Goal: Transaction & Acquisition: Purchase product/service

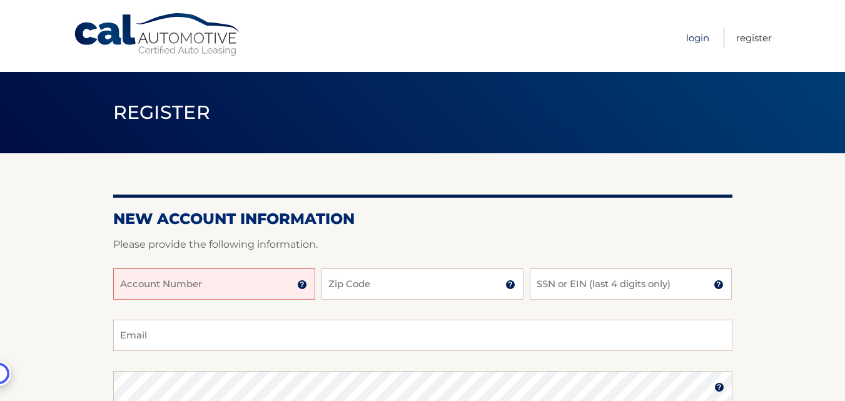
click at [698, 38] on link "Login" at bounding box center [697, 38] width 23 height 21
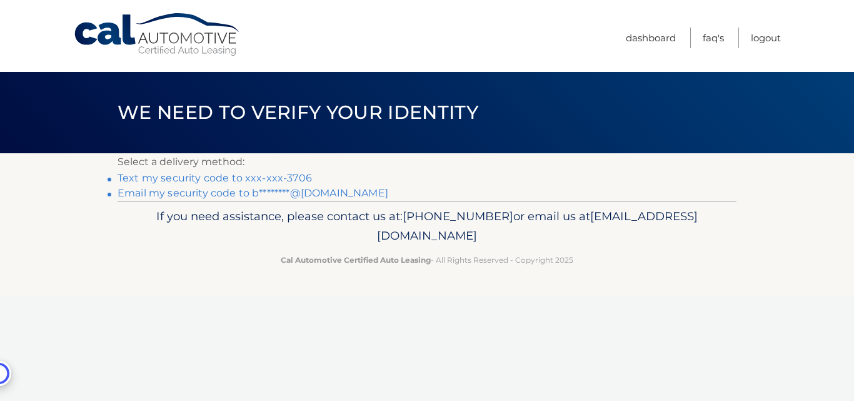
click at [157, 193] on link "Email my security code to b********@gmail.com" at bounding box center [253, 193] width 271 height 12
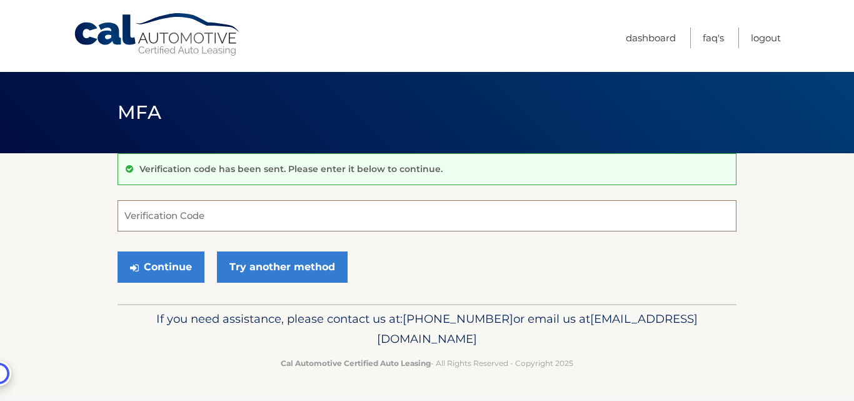
click at [153, 213] on input "Verification Code" at bounding box center [427, 215] width 619 height 31
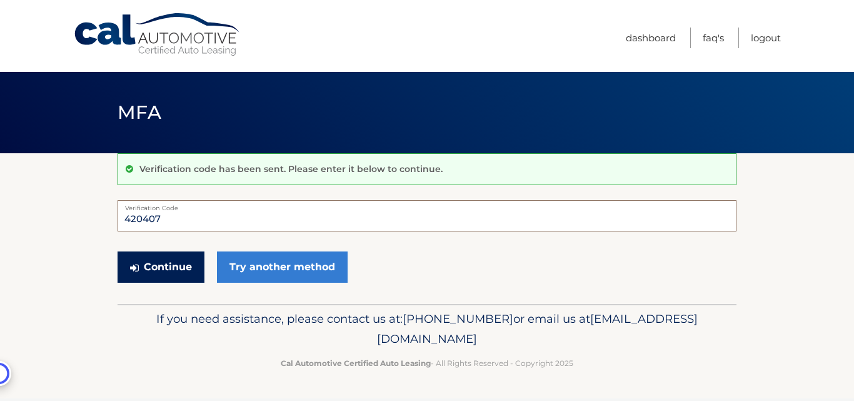
type input "420407"
click at [174, 267] on button "Continue" at bounding box center [161, 266] width 87 height 31
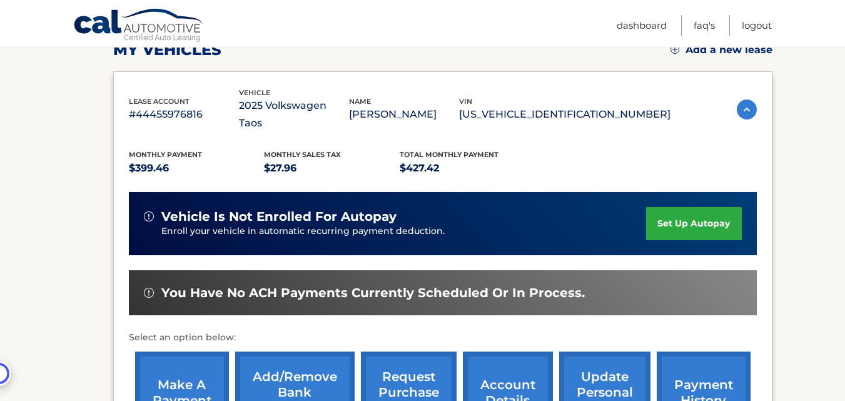
scroll to position [250, 0]
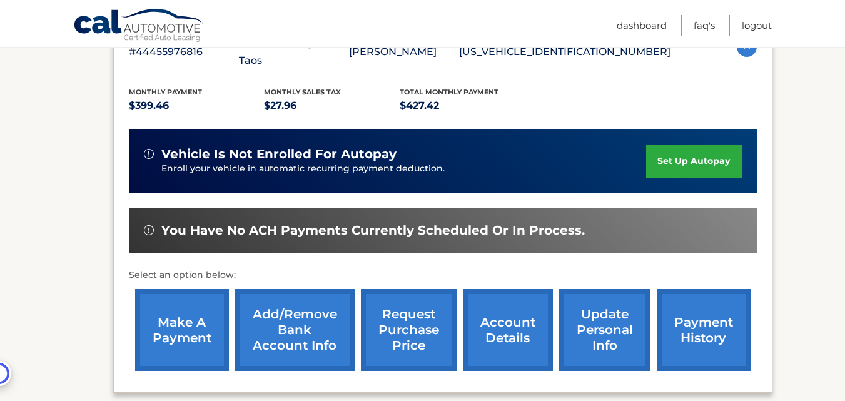
click at [176, 317] on link "make a payment" at bounding box center [182, 330] width 94 height 82
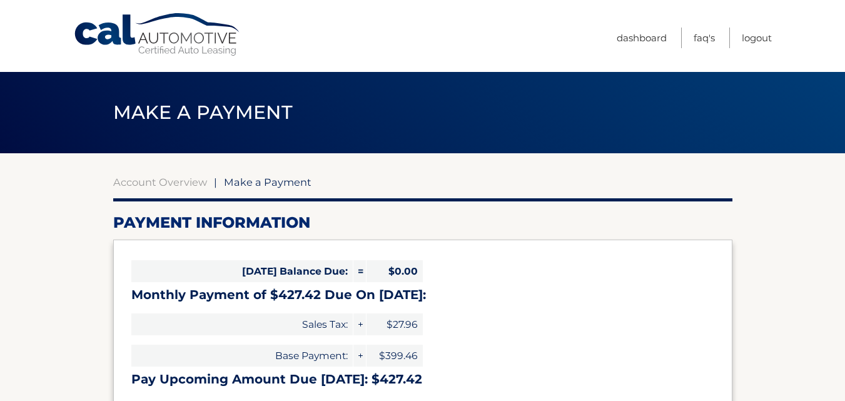
select select "ZGQ2MmVlNTItOTc5NC00MzUyLTllYzEtOTFmYWJhYjY2NmE3"
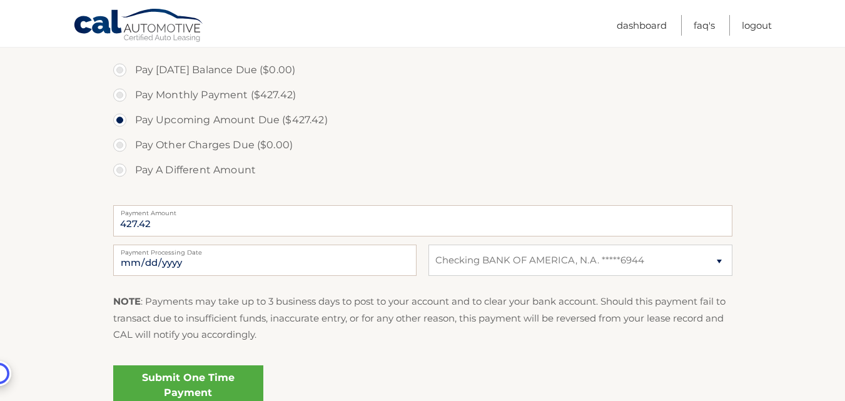
scroll to position [438, 0]
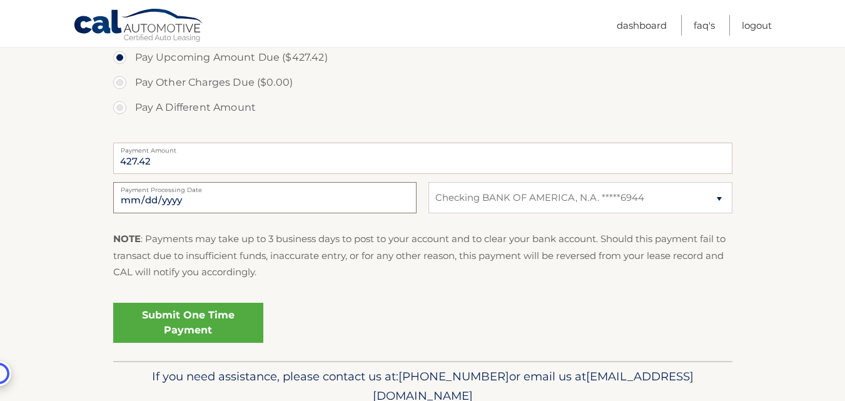
click at [322, 196] on input "2025-10-10" at bounding box center [264, 197] width 303 height 31
type input "2025-10-14"
click at [719, 197] on select "Select Bank Account Checking BANK OF AMERICA, N.A. *****6944" at bounding box center [579, 197] width 303 height 31
click at [644, 307] on div "Submit One Time Payment" at bounding box center [422, 320] width 619 height 45
click at [654, 195] on select "Select Bank Account Checking BANK OF AMERICA, N.A. *****6944" at bounding box center [579, 197] width 303 height 31
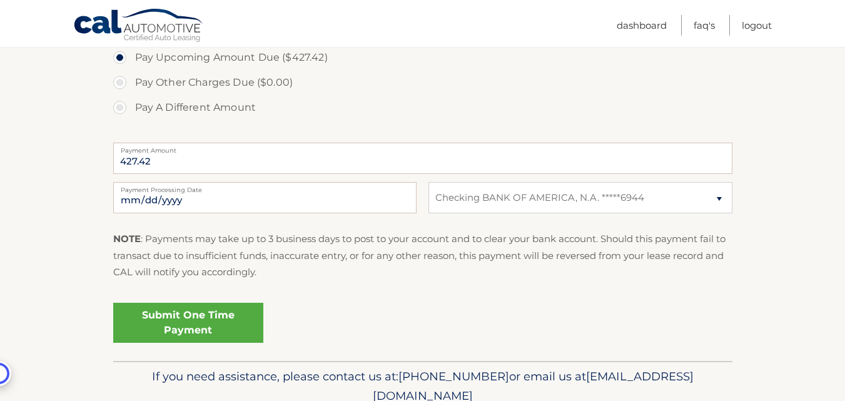
click at [492, 305] on div "Submit One Time Payment" at bounding box center [422, 320] width 619 height 45
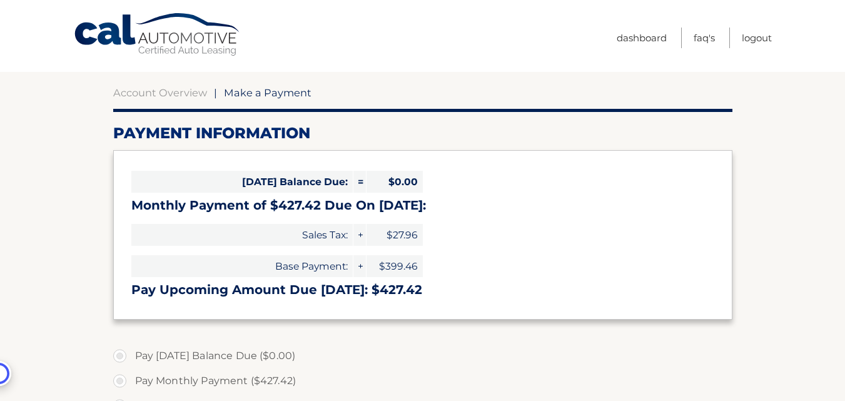
scroll to position [0, 0]
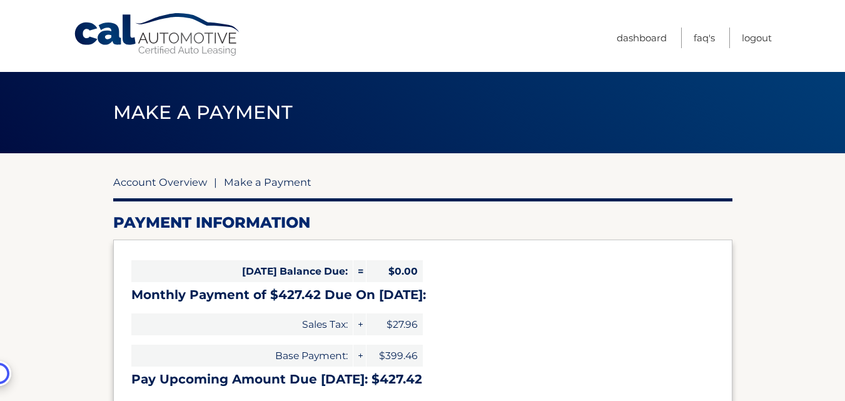
click at [153, 181] on link "Account Overview" at bounding box center [160, 182] width 94 height 13
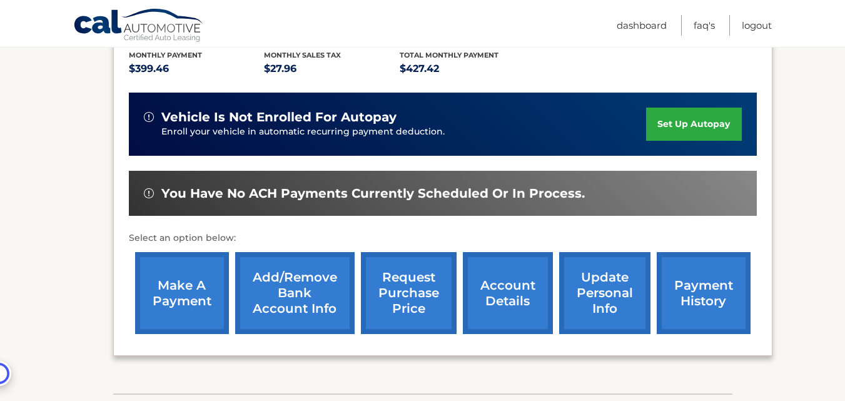
scroll to position [313, 0]
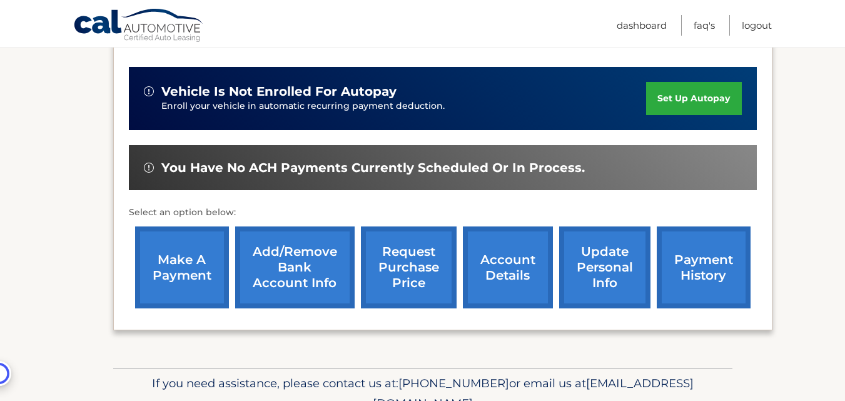
click at [287, 246] on link "Add/Remove bank account info" at bounding box center [294, 267] width 119 height 82
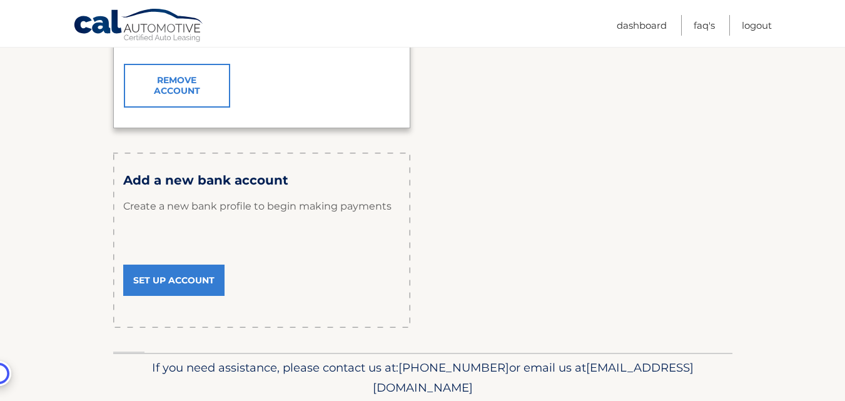
scroll to position [393, 0]
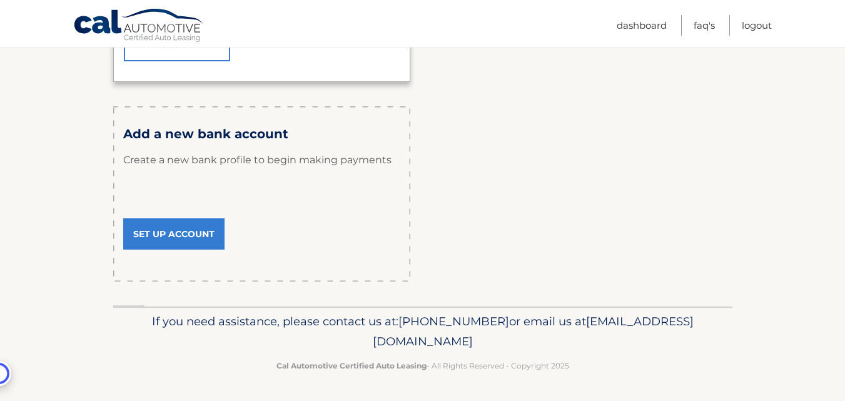
click at [183, 234] on link "Set Up Account" at bounding box center [173, 233] width 101 height 31
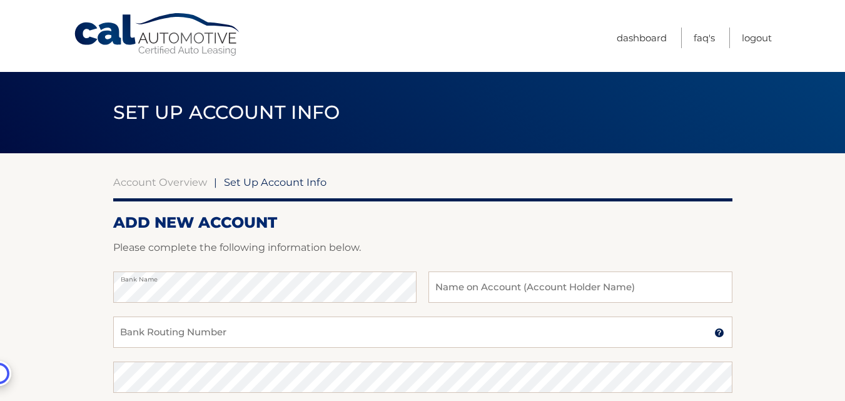
drag, startPoint x: 22, startPoint y: 315, endPoint x: 29, endPoint y: 315, distance: 6.9
click at [28, 315] on section "Account Overview | Set Up Account Info ADD NEW ACCOUNT Please complete the foll…" at bounding box center [422, 391] width 845 height 477
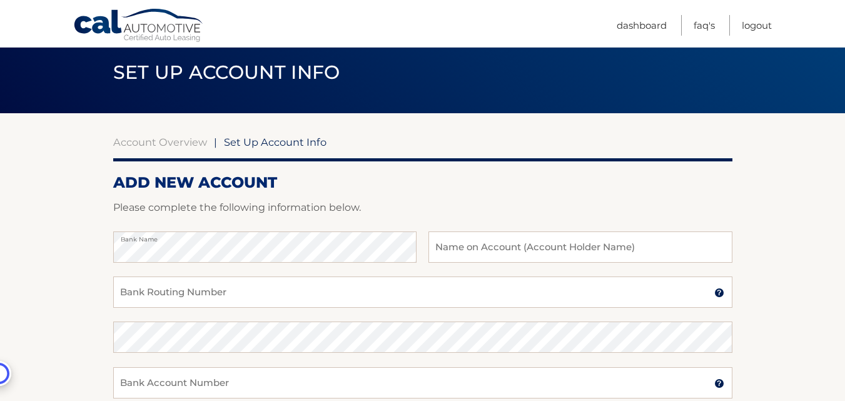
scroll to position [125, 0]
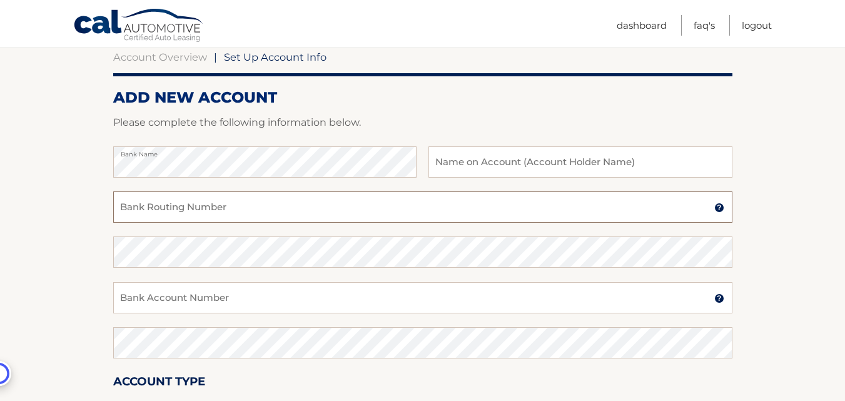
click at [203, 206] on input "Bank Routing Number" at bounding box center [422, 206] width 619 height 31
type input "267084199"
click at [135, 298] on input "Bank Account Number" at bounding box center [422, 297] width 619 height 31
type input "1201746532"
click at [52, 293] on section "Account Overview | Set Up Account Info ADD NEW ACCOUNT Please complete the foll…" at bounding box center [422, 266] width 845 height 477
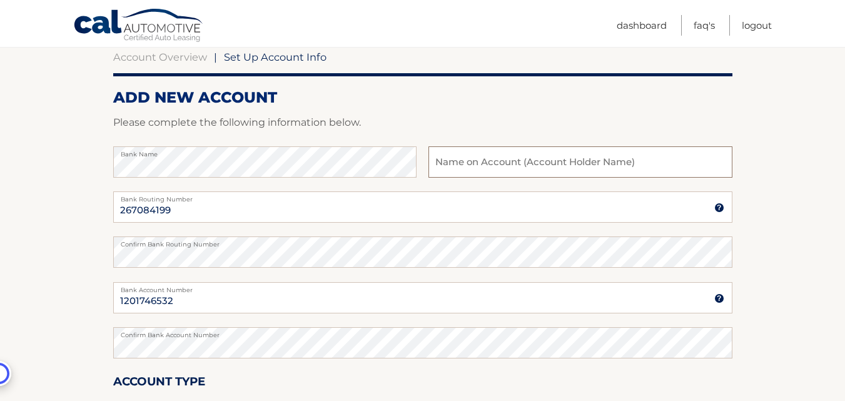
click at [452, 163] on input "text" at bounding box center [579, 161] width 303 height 31
type input "Jorge A Santana"
click at [61, 200] on section "Account Overview | Set Up Account Info ADD NEW ACCOUNT Please complete the foll…" at bounding box center [422, 266] width 845 height 477
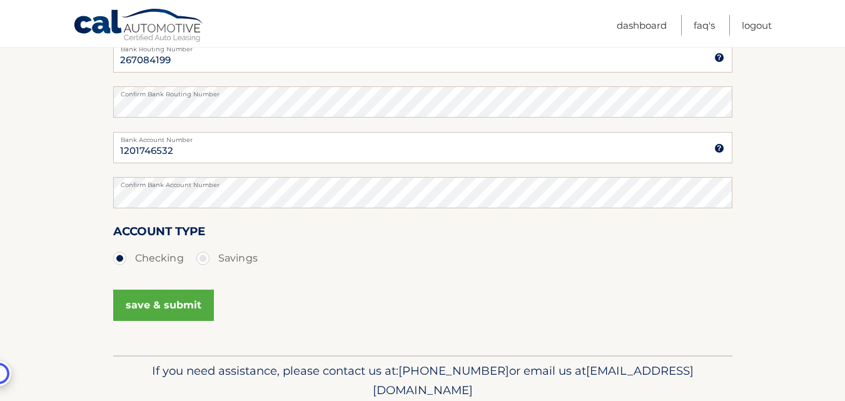
scroll to position [325, 0]
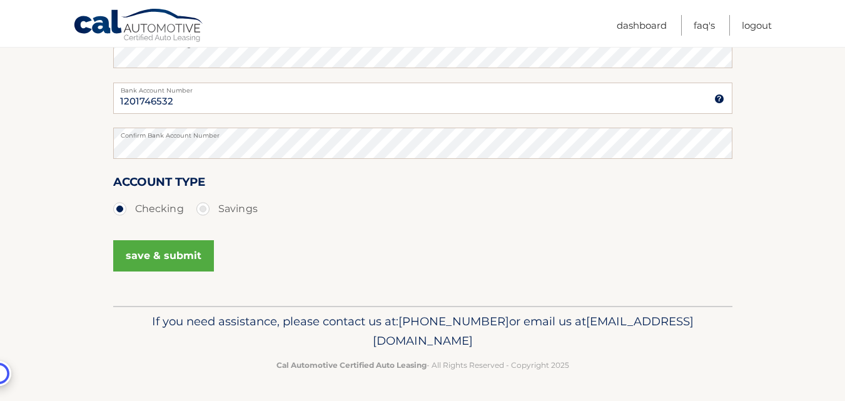
click at [151, 258] on button "save & submit" at bounding box center [163, 255] width 101 height 31
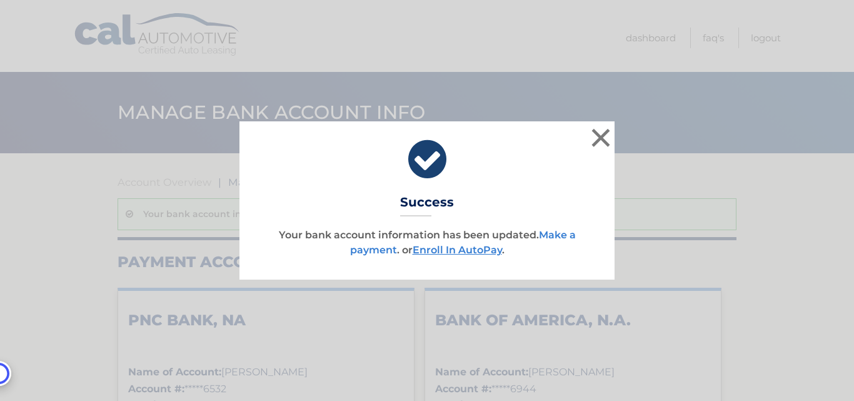
click at [559, 235] on link "Make a payment" at bounding box center [463, 242] width 226 height 27
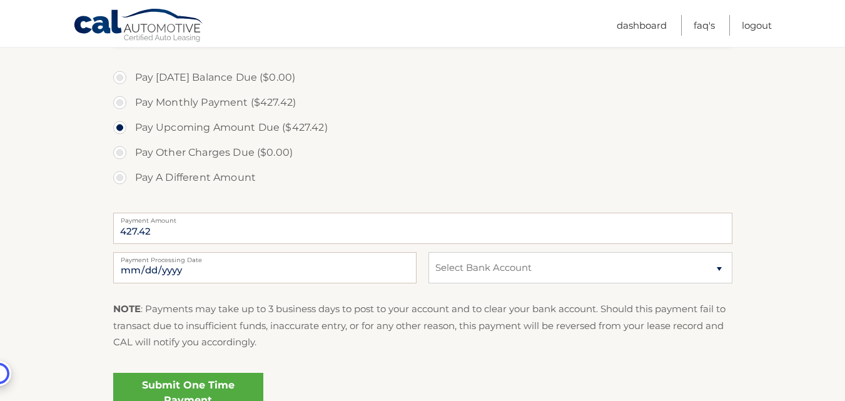
scroll to position [375, 0]
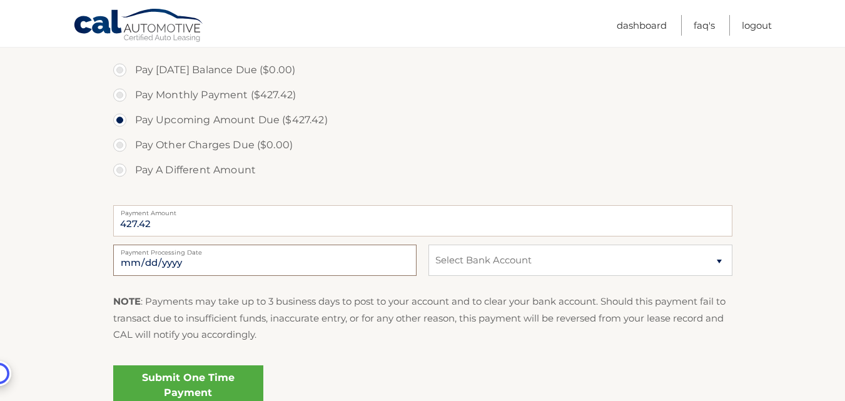
click at [186, 262] on input "[DATE]" at bounding box center [264, 260] width 303 height 31
type input "2025-10-13"
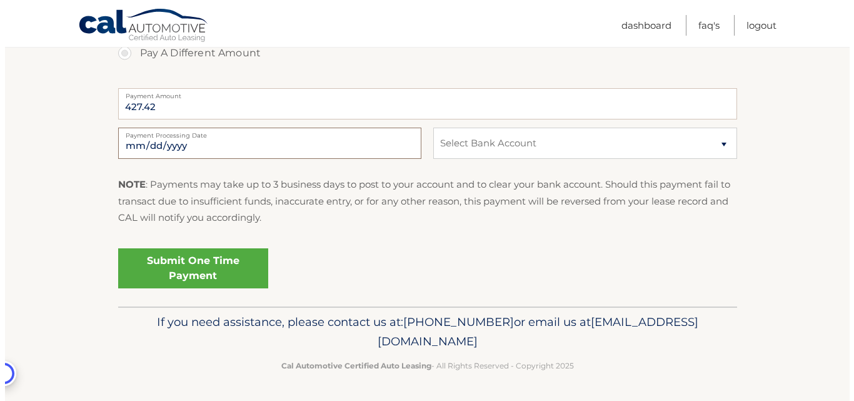
scroll to position [493, 0]
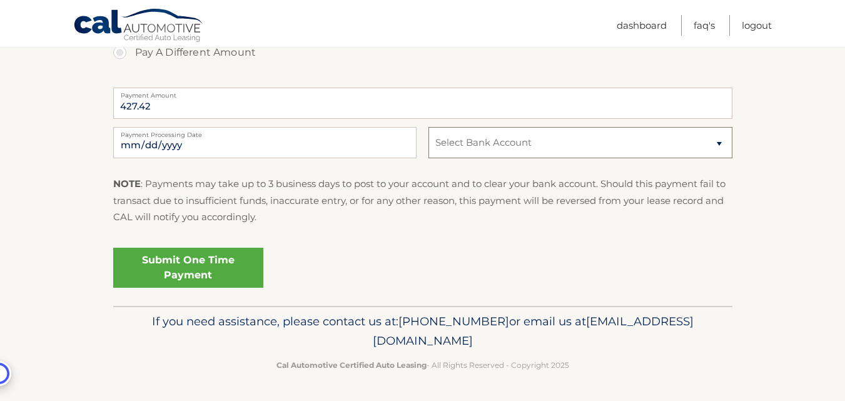
click at [471, 148] on select "Select Bank Account Checking PNC BANK, NA *****6532 Checking BANK OF AMERICA, N…" at bounding box center [579, 142] width 303 height 31
select select "MDUwZTQ0Y2EtNzI0YS00MThiLTkwYTEtMzQ4ZWE2ZmQxOTA5"
click at [428, 127] on select "Select Bank Account Checking PNC BANK, NA *****6532 Checking BANK OF AMERICA, N…" at bounding box center [579, 142] width 303 height 31
click at [422, 250] on div "Submit One Time Payment" at bounding box center [422, 265] width 619 height 45
click at [210, 271] on link "Submit One Time Payment" at bounding box center [188, 268] width 150 height 40
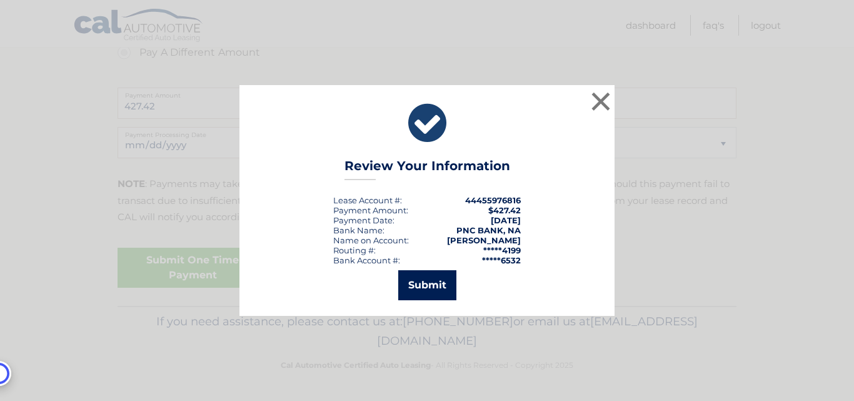
click at [430, 287] on button "Submit" at bounding box center [427, 285] width 58 height 30
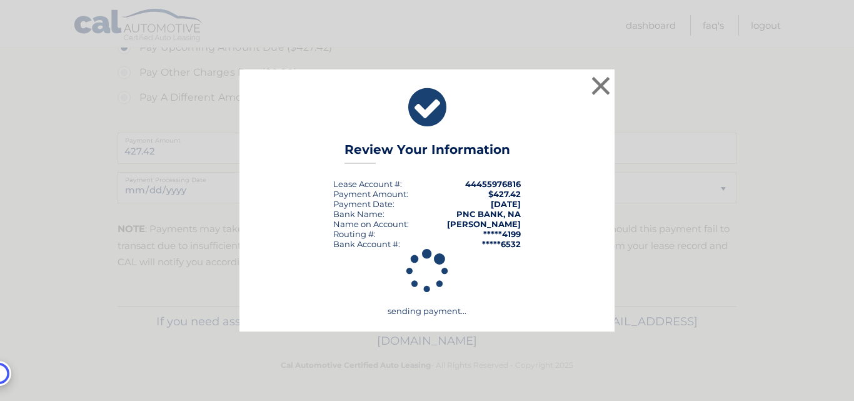
scroll to position [448, 0]
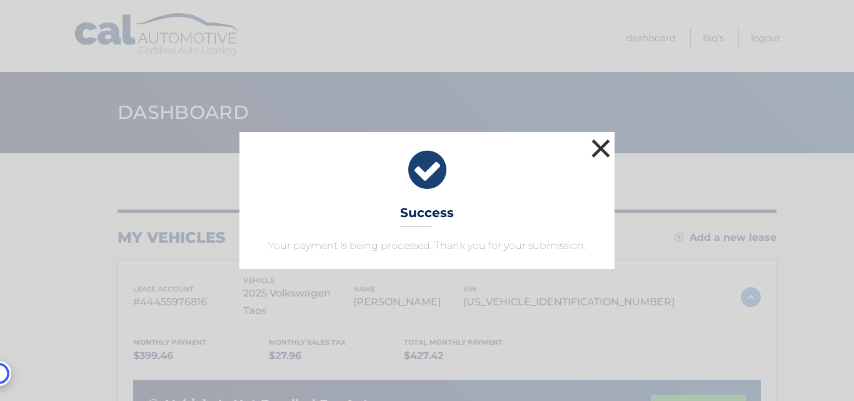
click at [603, 148] on button "×" at bounding box center [601, 148] width 25 height 25
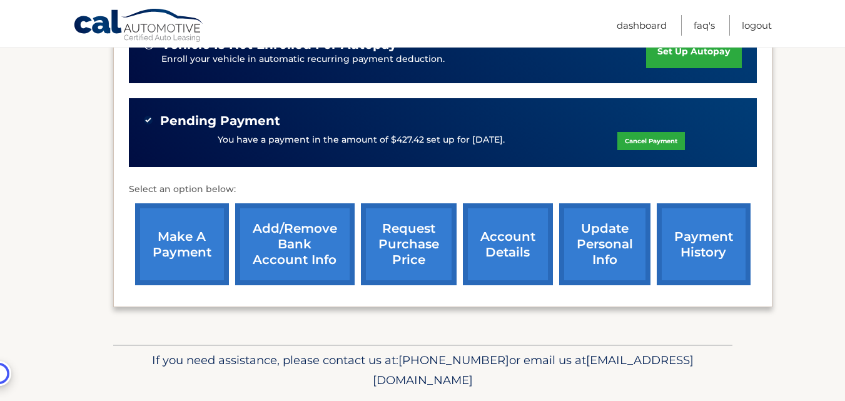
scroll to position [381, 0]
